Goal: Task Accomplishment & Management: Manage account settings

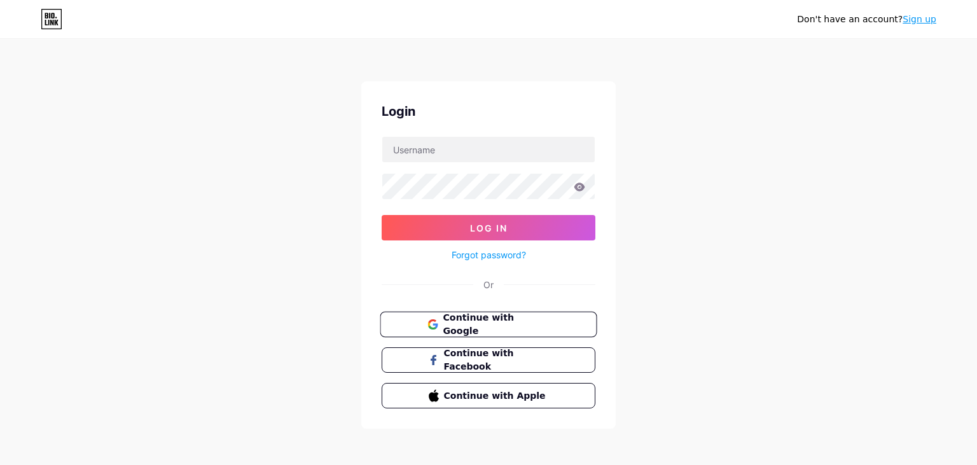
click at [483, 319] on span "Continue with Google" at bounding box center [496, 324] width 106 height 27
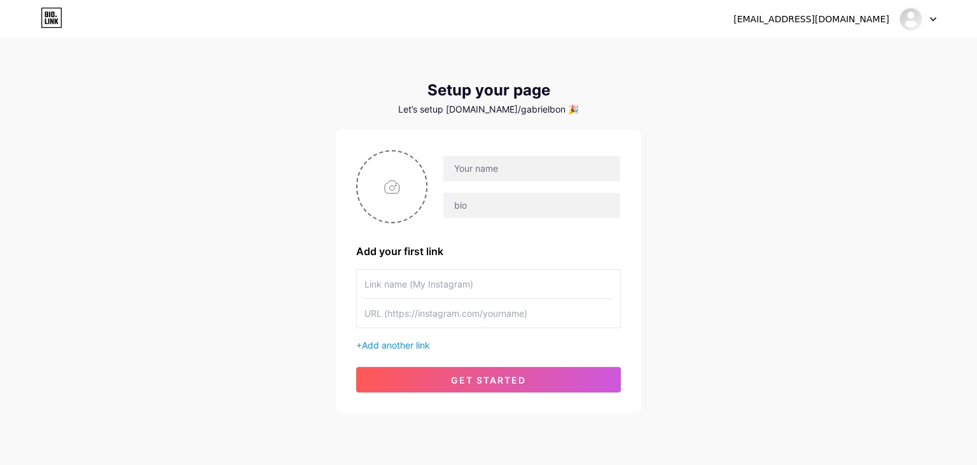
click at [933, 15] on div at bounding box center [917, 19] width 37 height 23
click at [804, 49] on link "Dashboard" at bounding box center [857, 52] width 158 height 34
click at [929, 13] on div at bounding box center [917, 19] width 37 height 23
click at [798, 81] on li "Logout" at bounding box center [857, 86] width 158 height 34
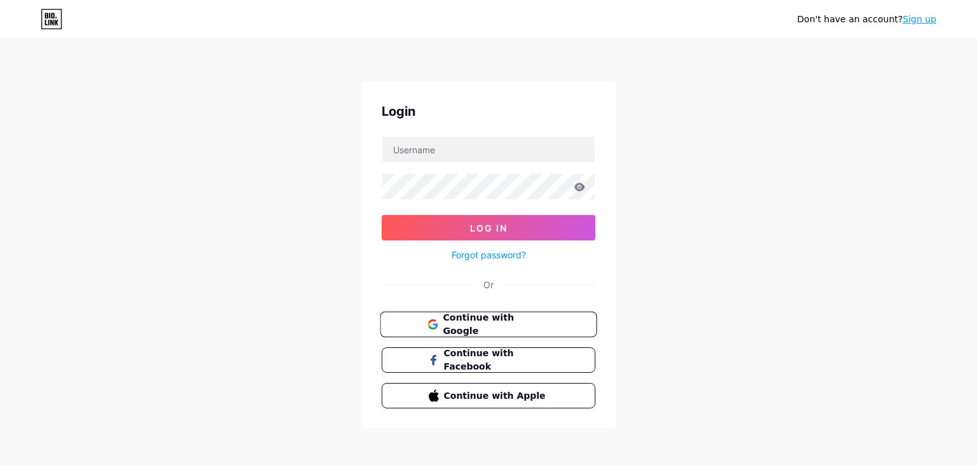
click at [522, 320] on span "Continue with Google" at bounding box center [496, 324] width 106 height 27
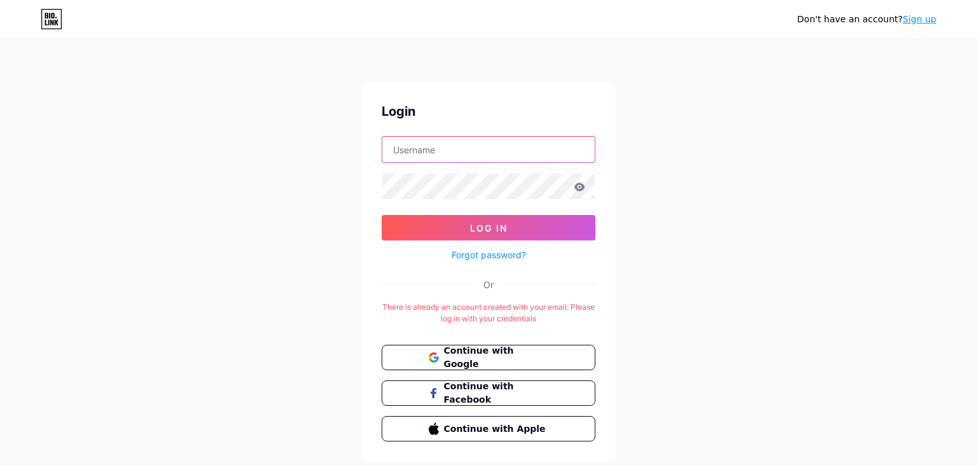
click at [504, 153] on input "text" at bounding box center [488, 149] width 212 height 25
type input "[EMAIL_ADDRESS][DOMAIN_NAME]"
click at [538, 213] on form "gabrielbandoch@gmail.com Log In Forgot password?" at bounding box center [489, 199] width 214 height 127
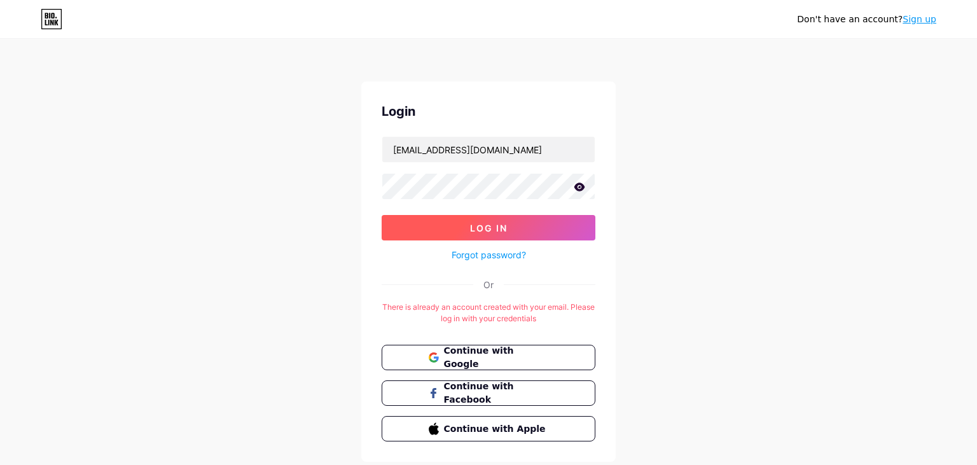
click at [539, 221] on button "Log In" at bounding box center [489, 227] width 214 height 25
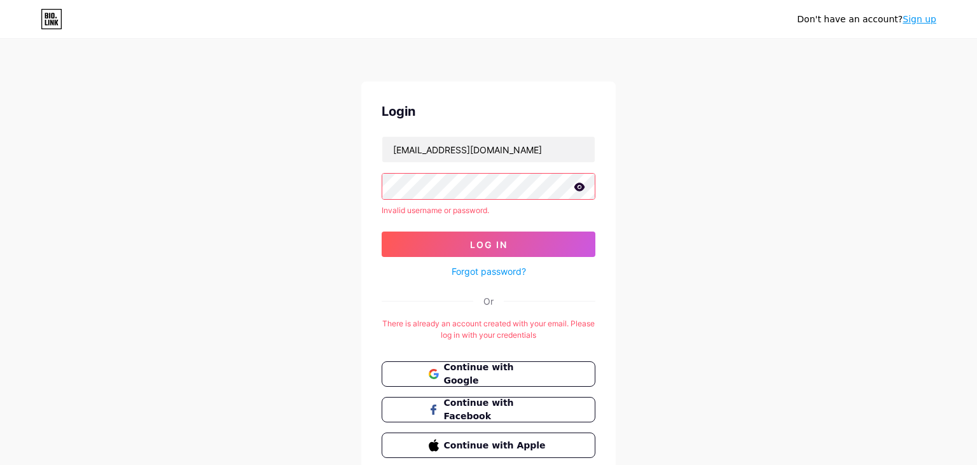
click at [576, 188] on icon at bounding box center [579, 187] width 11 height 8
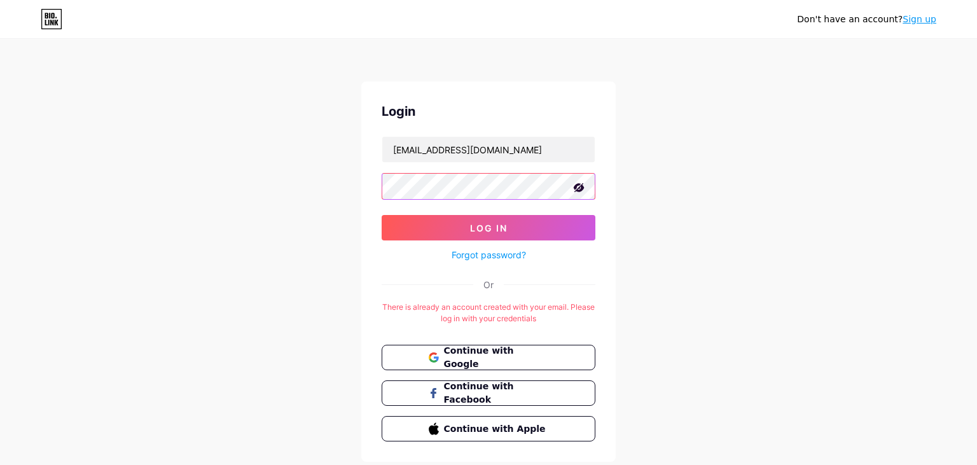
click at [382, 215] on button "Log In" at bounding box center [489, 227] width 214 height 25
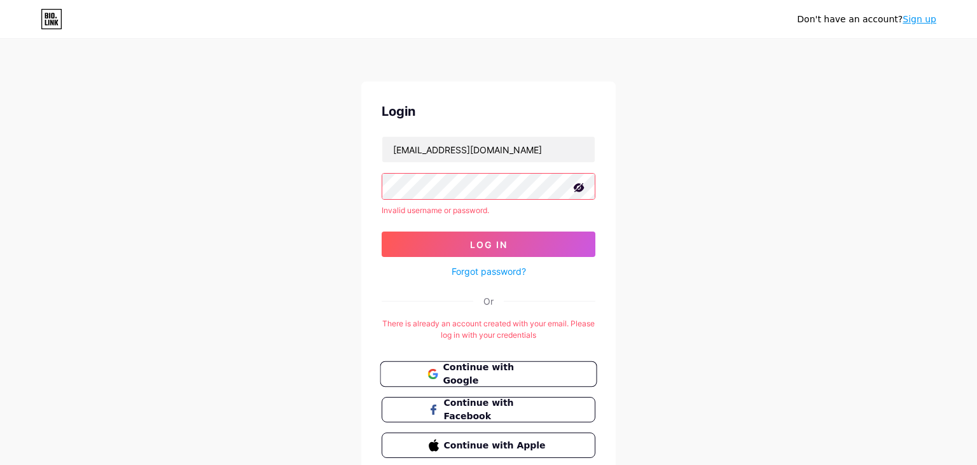
click at [488, 373] on span "Continue with Google" at bounding box center [496, 374] width 106 height 27
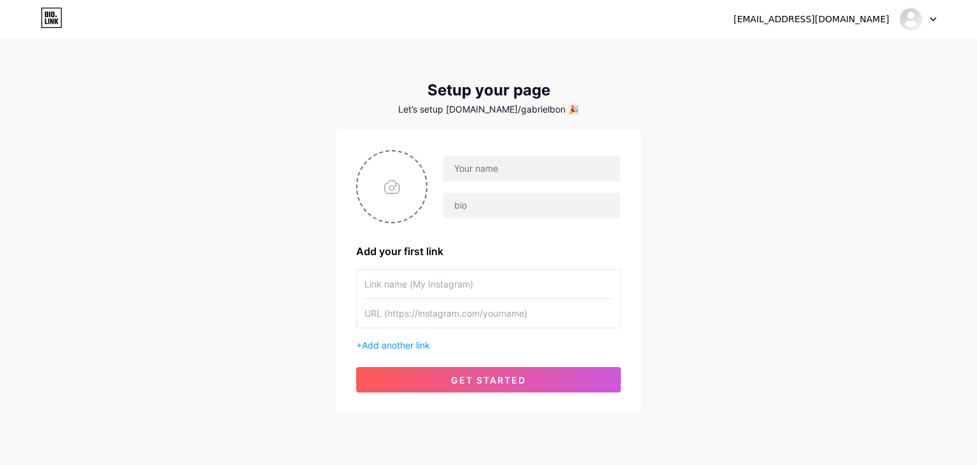
click at [879, 19] on div "[EMAIL_ADDRESS][DOMAIN_NAME]" at bounding box center [811, 19] width 156 height 13
click at [938, 17] on div "[EMAIL_ADDRESS][DOMAIN_NAME] Dashboard Logout" at bounding box center [488, 19] width 977 height 23
click at [933, 19] on icon at bounding box center [933, 19] width 6 height 4
click at [878, 47] on link "Dashboard" at bounding box center [857, 52] width 158 height 34
click at [881, 20] on div "[EMAIL_ADDRESS][DOMAIN_NAME]" at bounding box center [811, 19] width 156 height 13
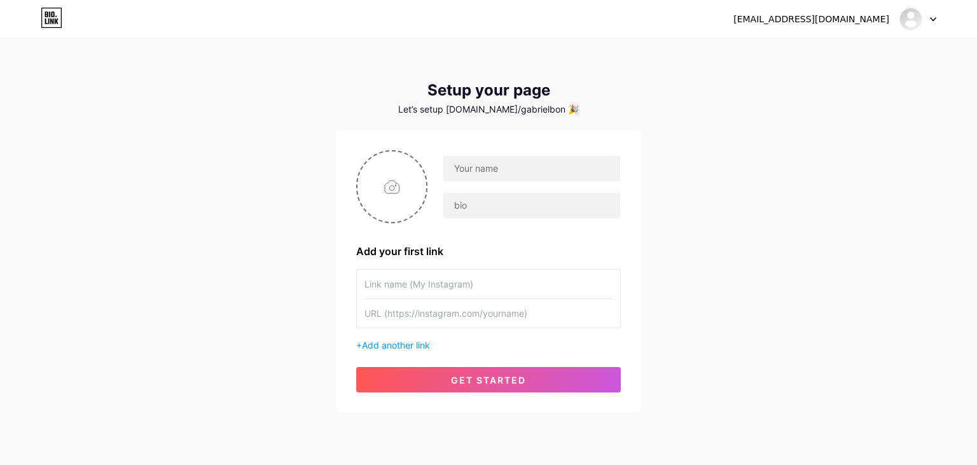
click at [926, 13] on div at bounding box center [917, 19] width 37 height 23
click at [914, 19] on img at bounding box center [910, 19] width 20 height 20
click at [923, 27] on div at bounding box center [917, 19] width 37 height 23
click at [935, 20] on icon at bounding box center [933, 19] width 6 height 4
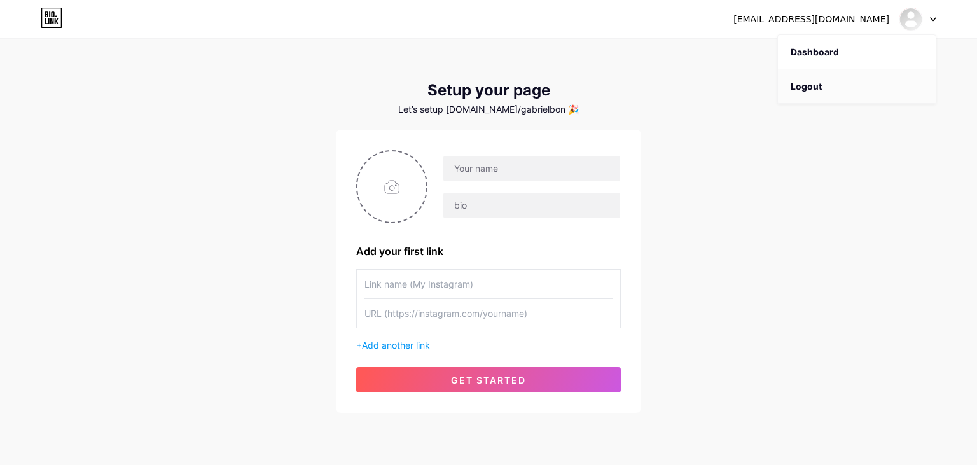
click at [843, 76] on li "Logout" at bounding box center [857, 86] width 158 height 34
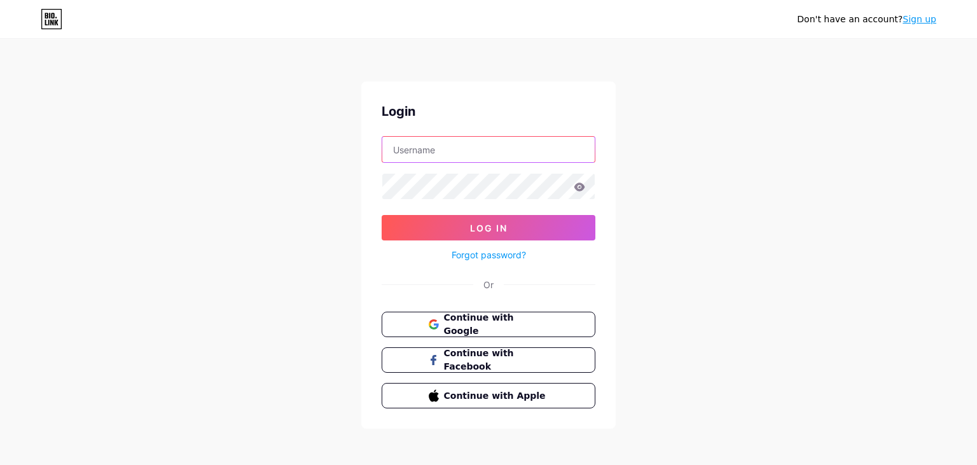
click at [482, 151] on input "text" at bounding box center [488, 149] width 212 height 25
click at [596, 253] on div "Login Log In Forgot password? Or Continue with Google Continue with Facebook Co…" at bounding box center [488, 254] width 254 height 347
click at [495, 151] on input "text" at bounding box center [488, 149] width 212 height 25
type input "bolosfantasticafabrica@gmail.com"
click at [582, 183] on icon at bounding box center [579, 187] width 11 height 9
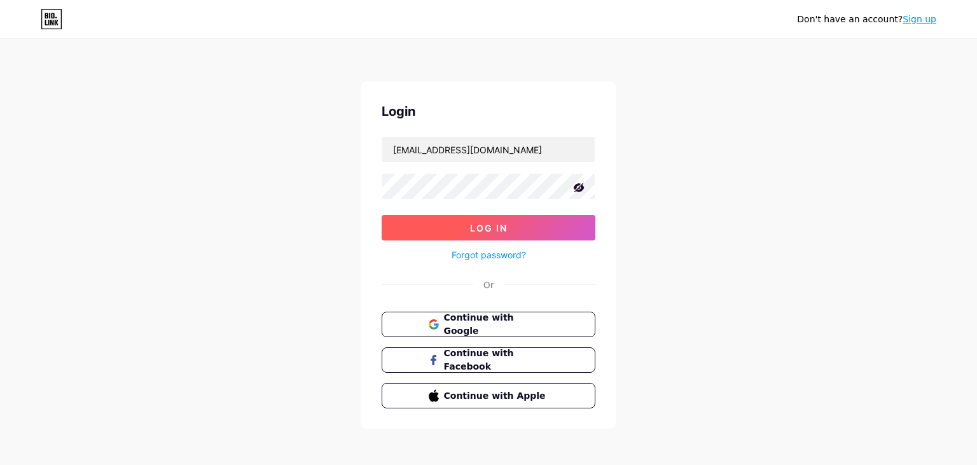
click at [519, 228] on button "Log In" at bounding box center [489, 227] width 214 height 25
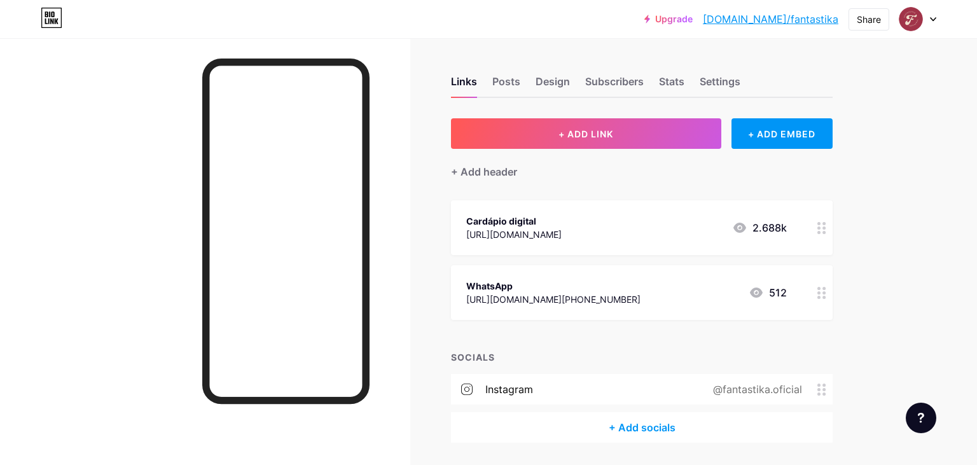
click at [897, 183] on div "Upgrade bio.link/fantas... bio.link/fantastika Share Switch accounts Fantastika…" at bounding box center [488, 253] width 977 height 506
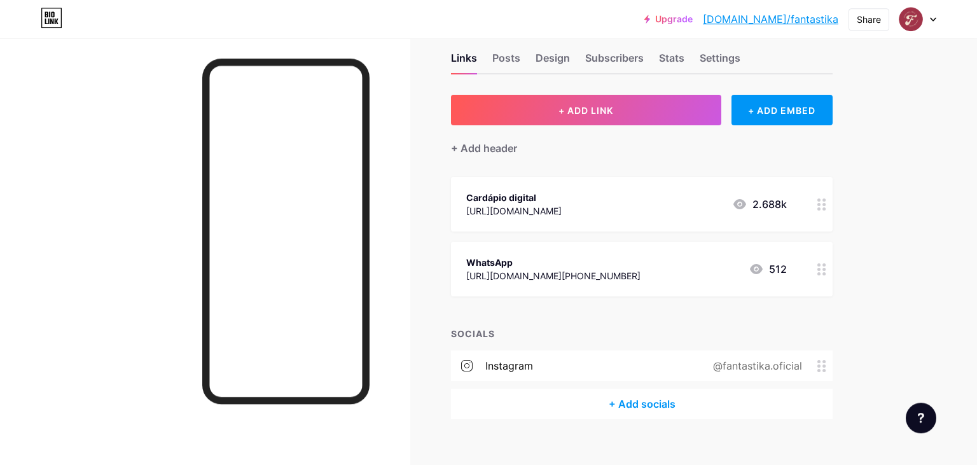
scroll to position [40, 0]
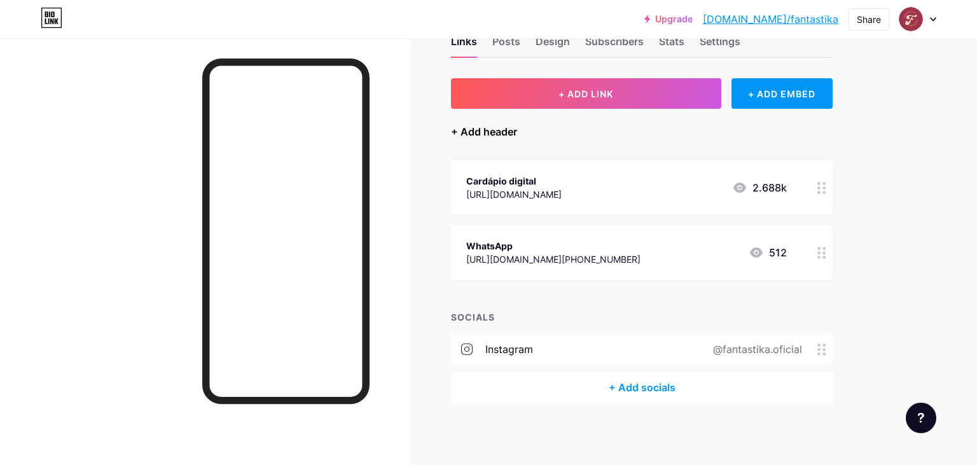
click at [494, 135] on div "+ Add header" at bounding box center [484, 131] width 66 height 15
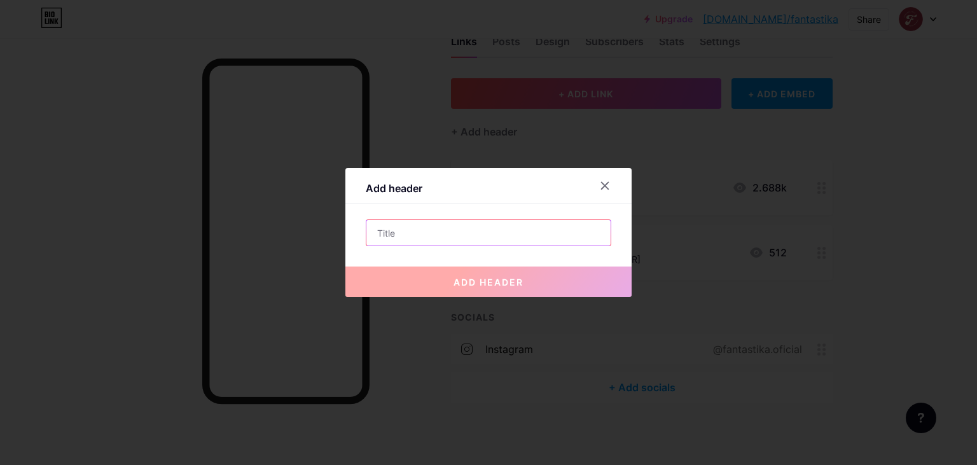
click at [479, 226] on input "text" at bounding box center [488, 232] width 244 height 25
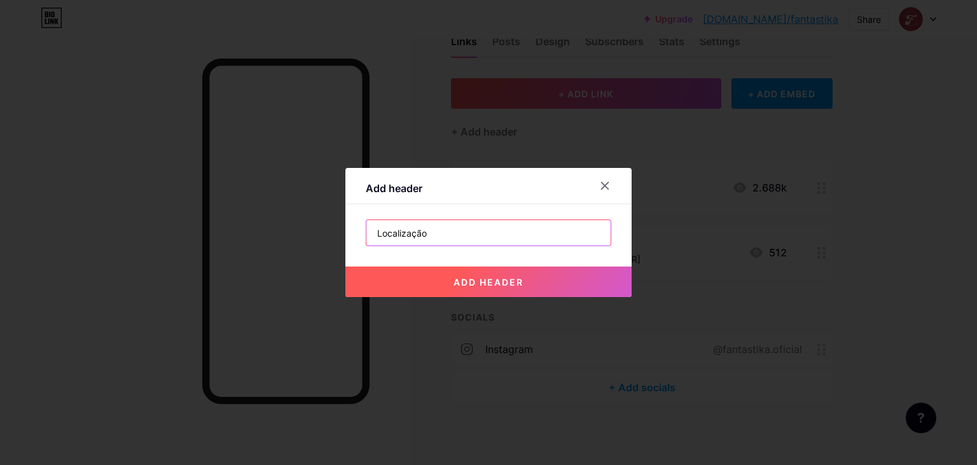
type input "Localização"
click at [501, 279] on span "add header" at bounding box center [488, 282] width 70 height 11
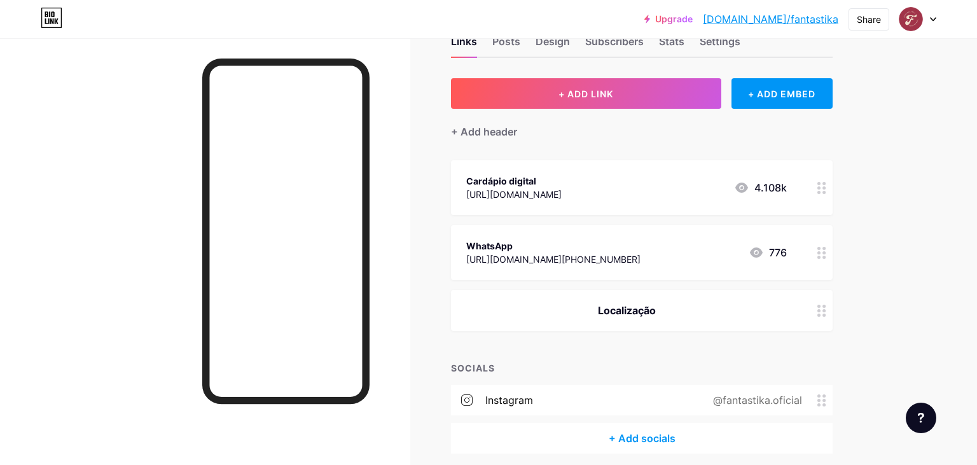
click at [816, 305] on div at bounding box center [822, 310] width 22 height 41
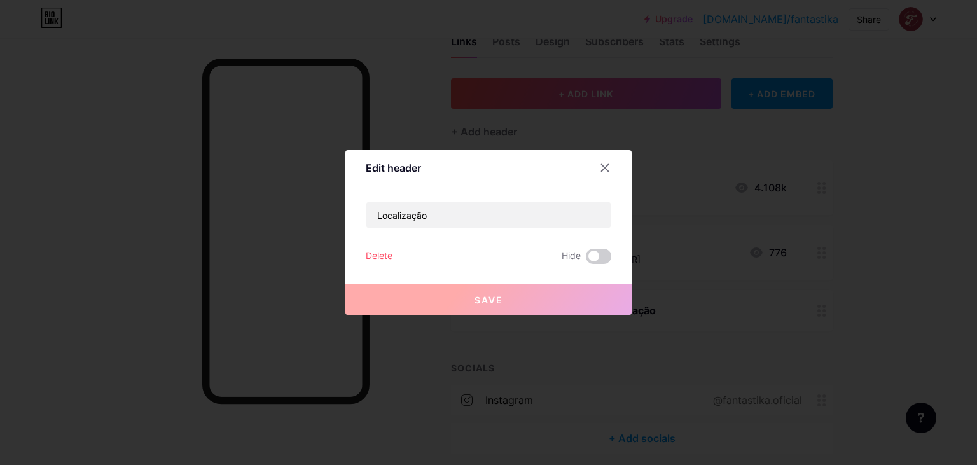
click at [382, 261] on div "Delete" at bounding box center [379, 256] width 27 height 15
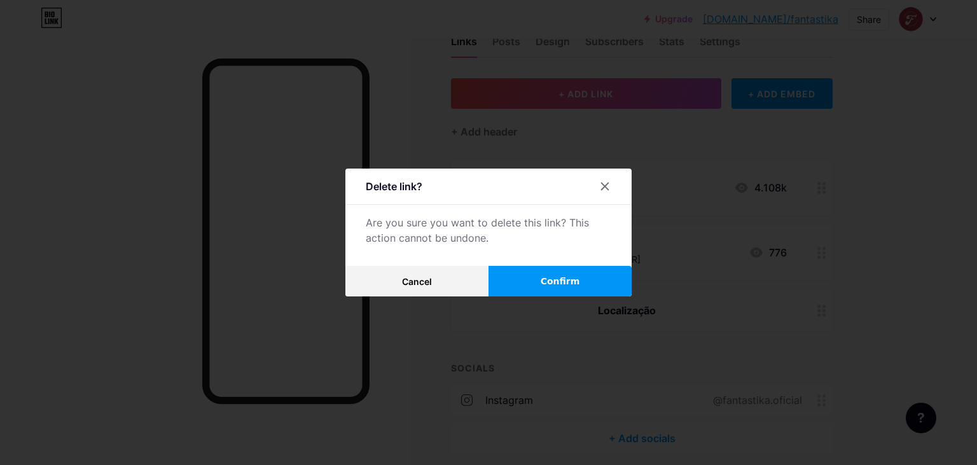
click at [538, 286] on button "Confirm" at bounding box center [559, 281] width 143 height 31
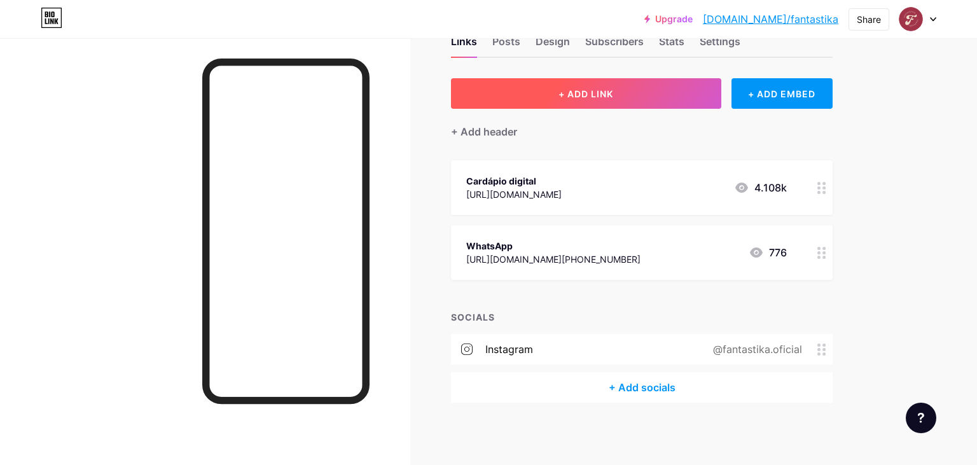
click at [622, 93] on button "+ ADD LINK" at bounding box center [586, 93] width 270 height 31
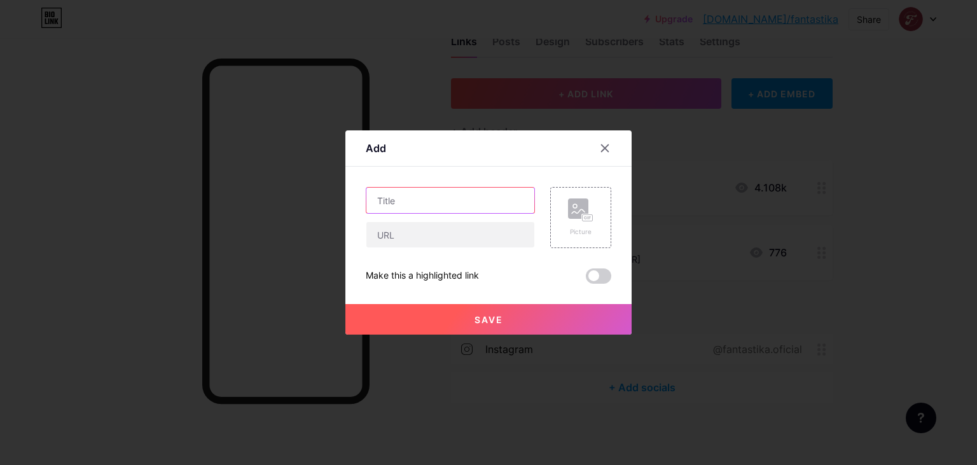
click at [481, 198] on input "text" at bounding box center [450, 200] width 168 height 25
type input "Localização"
click at [430, 231] on input "text" at bounding box center [450, 234] width 168 height 25
paste input "https://share.google/TmY3T6N0Tg4YLEy4O"
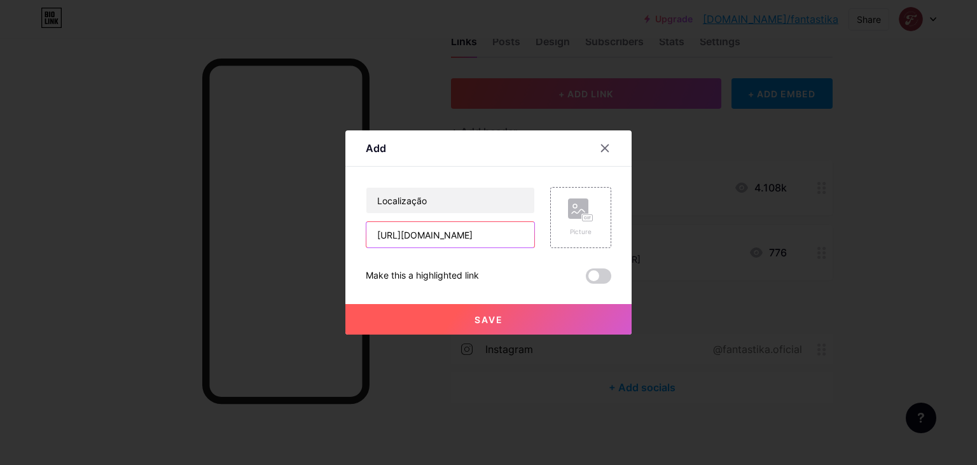
type input "https://share.google/TmY3T6N0Tg4YLEy4O"
click at [521, 312] on button "Save" at bounding box center [488, 319] width 286 height 31
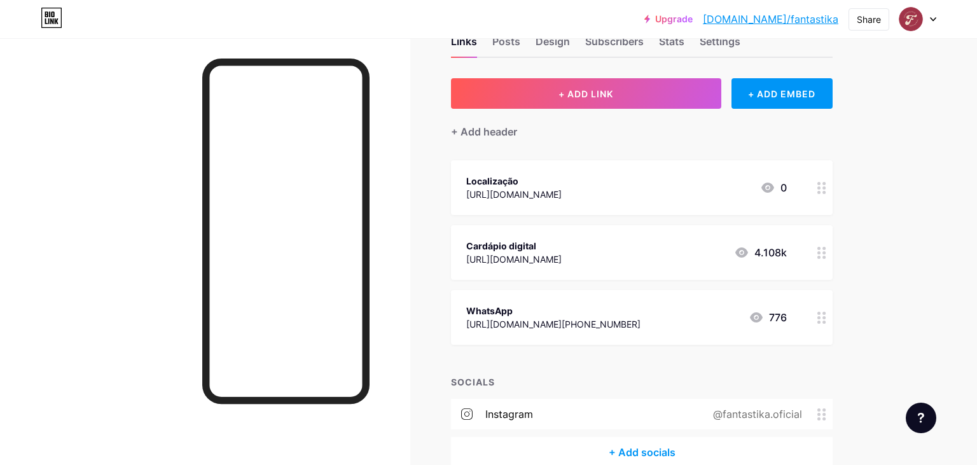
drag, startPoint x: 708, startPoint y: 182, endPoint x: 716, endPoint y: 301, distance: 119.8
click at [708, 312] on span "Localização https://share.google/TmY3T6N0Tg4YLEy4O 0 Cardápio digital https://a…" at bounding box center [642, 252] width 382 height 184
click at [897, 216] on div "Upgrade bio.link/fantas... bio.link/fantastika Share Switch accounts Fantastika…" at bounding box center [488, 245] width 977 height 571
click at [536, 319] on div "https://share.google/TmY3T6N0Tg4YLEy4O" at bounding box center [513, 323] width 95 height 13
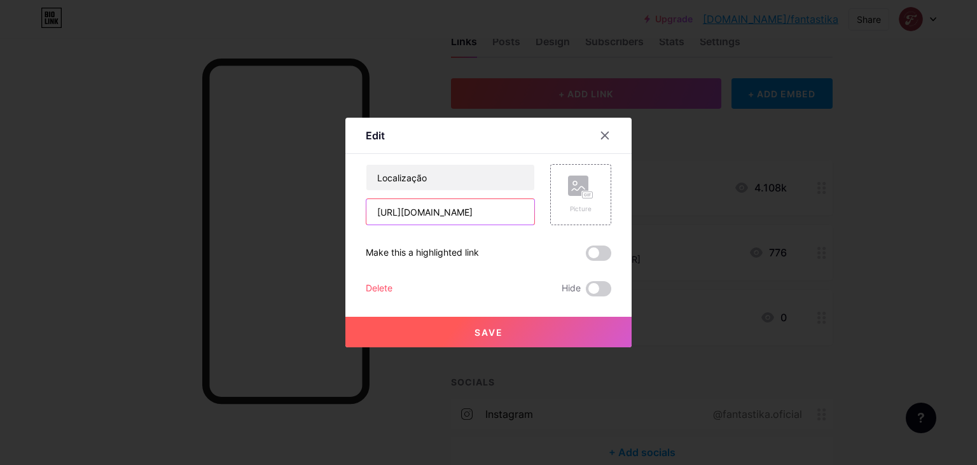
click at [469, 221] on input "https://share.google/TmY3T6N0Tg4YLEy4O" at bounding box center [450, 211] width 168 height 25
click at [533, 329] on button "Save" at bounding box center [488, 332] width 286 height 31
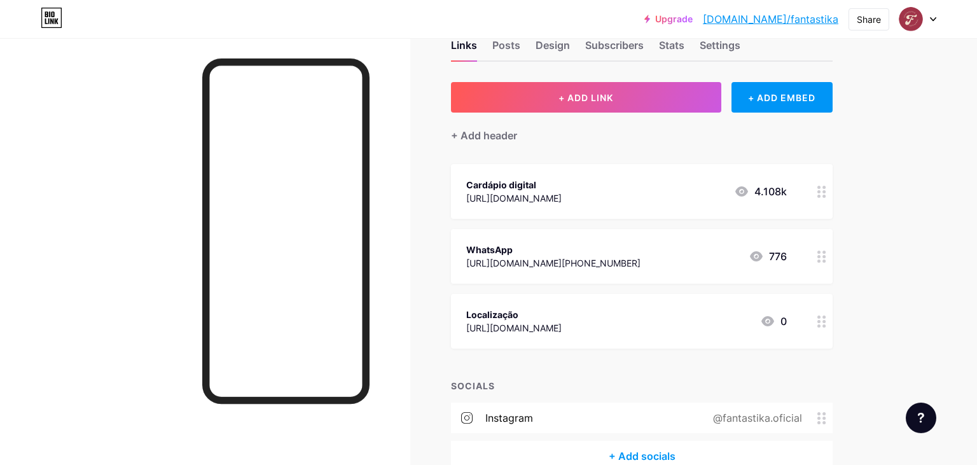
scroll to position [0, 0]
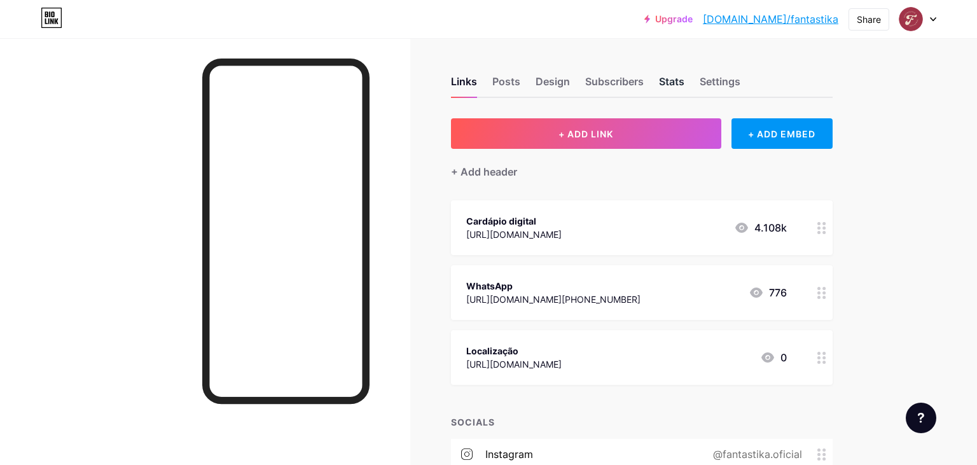
click at [684, 81] on div "Stats" at bounding box center [671, 85] width 25 height 23
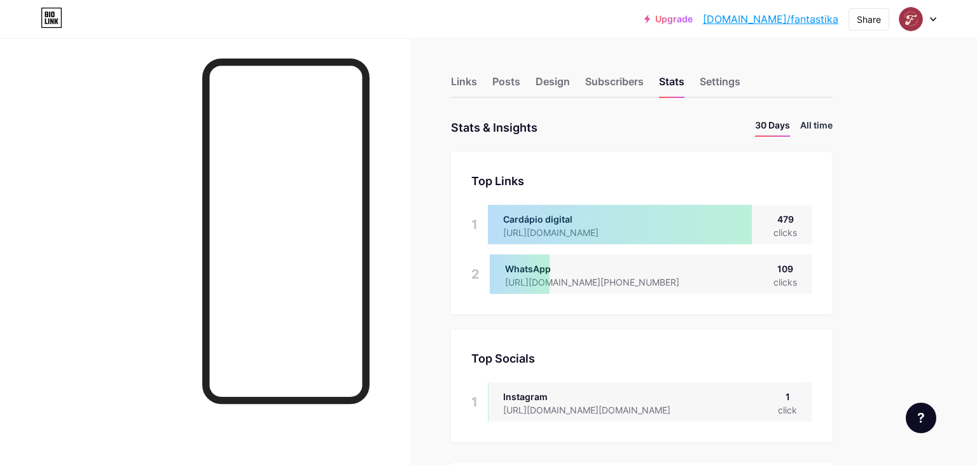
click at [823, 125] on li "All time" at bounding box center [816, 127] width 32 height 18
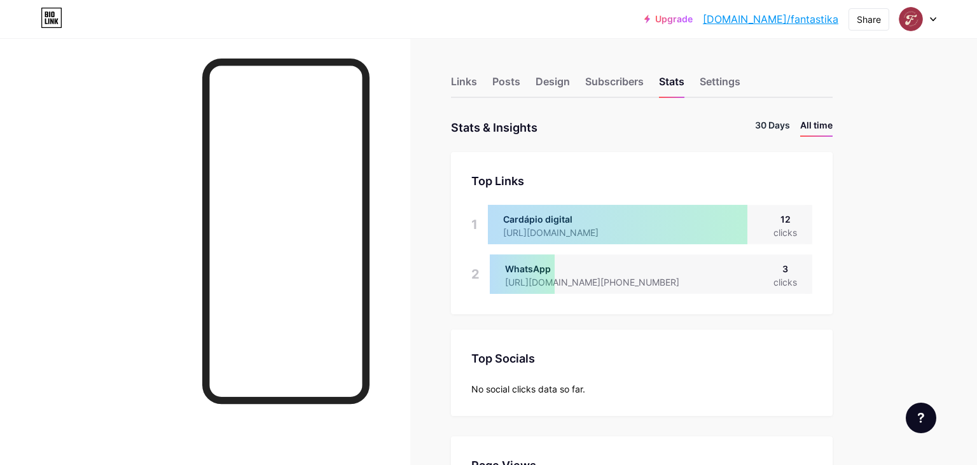
scroll to position [465, 977]
click at [770, 126] on li "30 Days" at bounding box center [772, 127] width 35 height 18
